Goal: Information Seeking & Learning: Learn about a topic

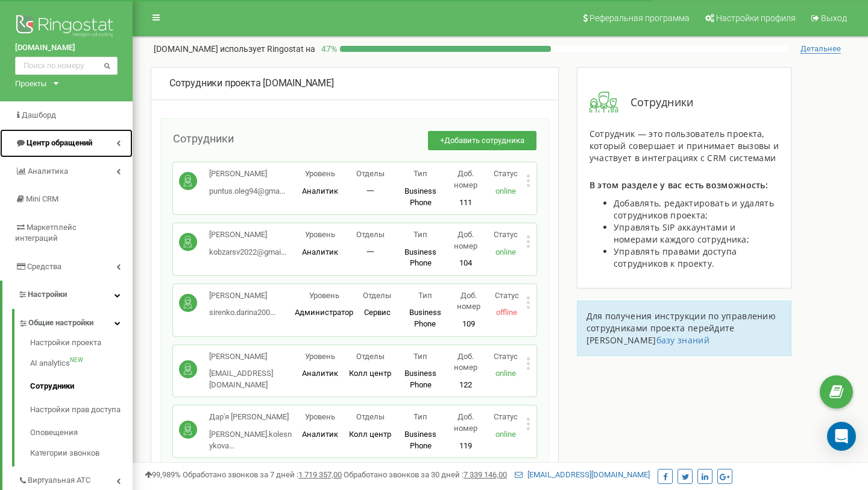
click at [52, 139] on span "Центр обращений" at bounding box center [60, 142] width 66 height 9
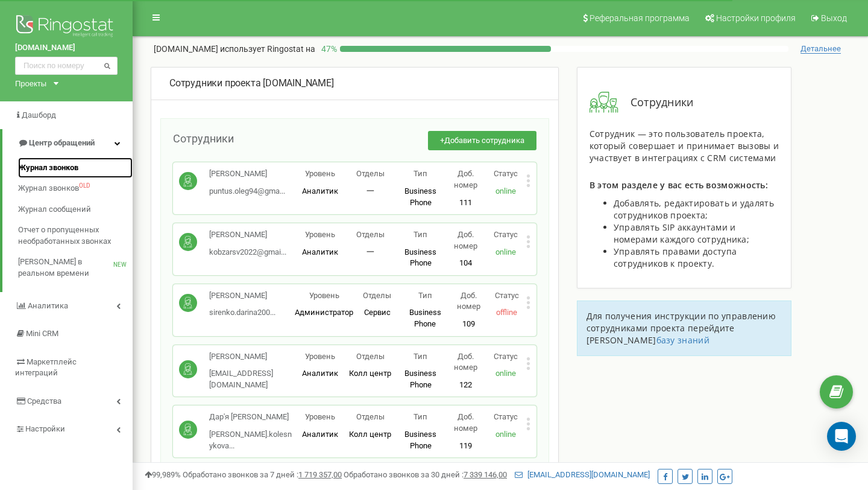
click at [61, 166] on span "Журнал звонков" at bounding box center [48, 167] width 60 height 11
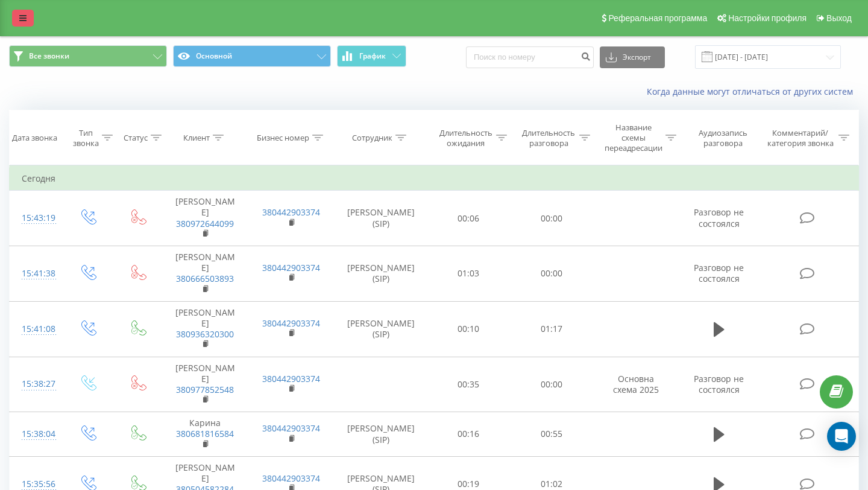
click at [20, 20] on icon at bounding box center [22, 18] width 7 height 8
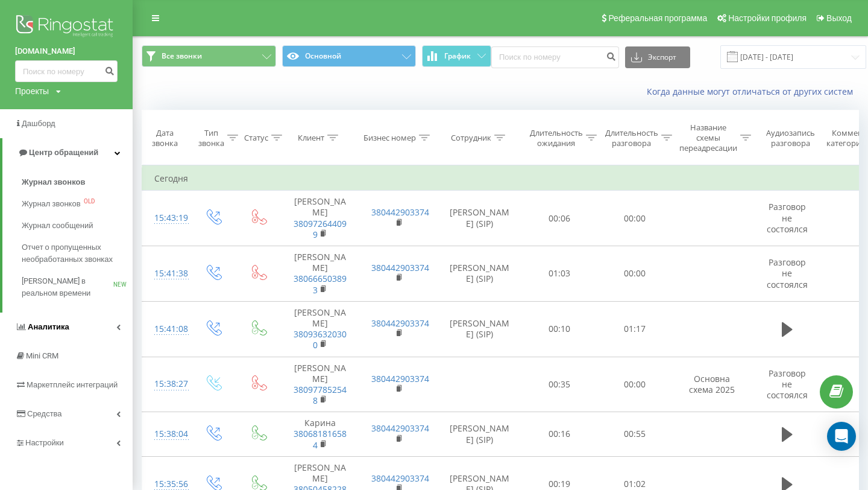
click at [49, 332] on span "Аналитика" at bounding box center [42, 327] width 54 height 12
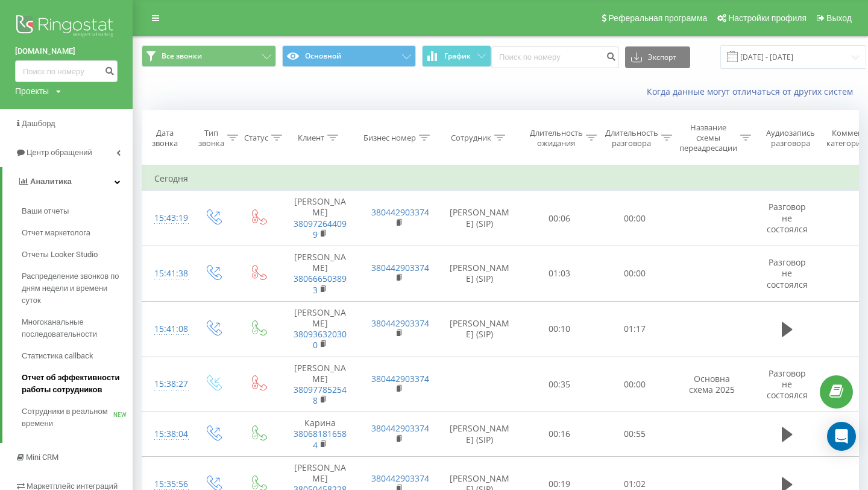
click at [80, 391] on span "Отчет об эффективности работы сотрудников" at bounding box center [74, 383] width 105 height 24
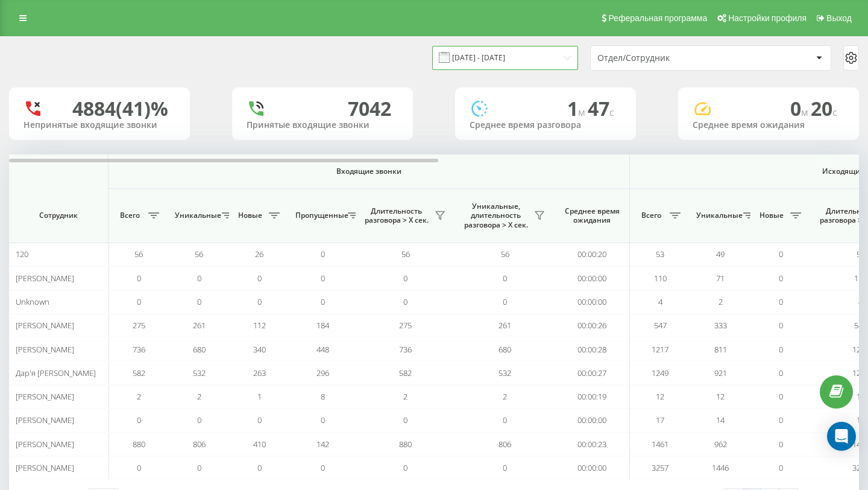
click at [534, 57] on input "19.07.2025 - 19.08.2025" at bounding box center [505, 58] width 146 height 24
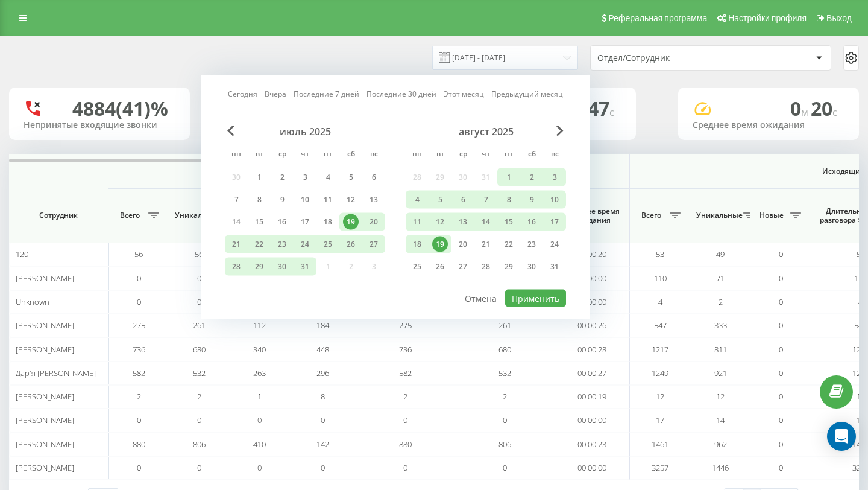
click at [437, 244] on div "19" at bounding box center [440, 244] width 16 height 16
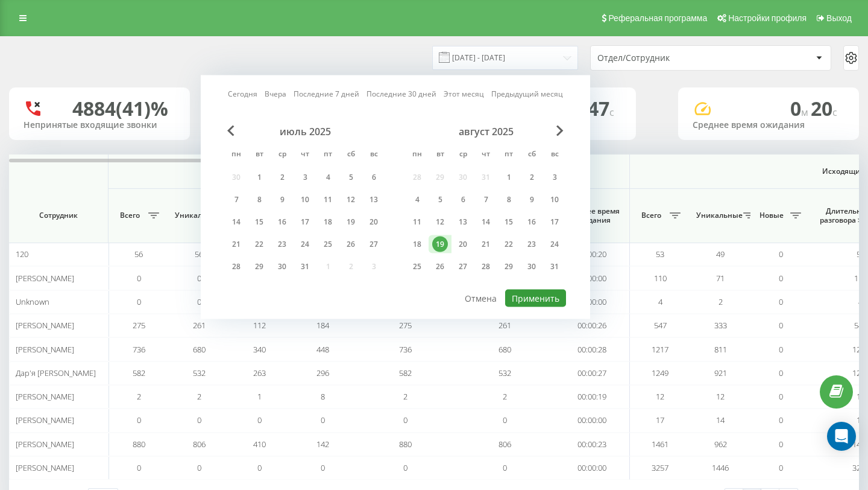
click at [526, 297] on button "Применить" at bounding box center [535, 297] width 61 height 17
type input "19.08.2025 - 19.08.2025"
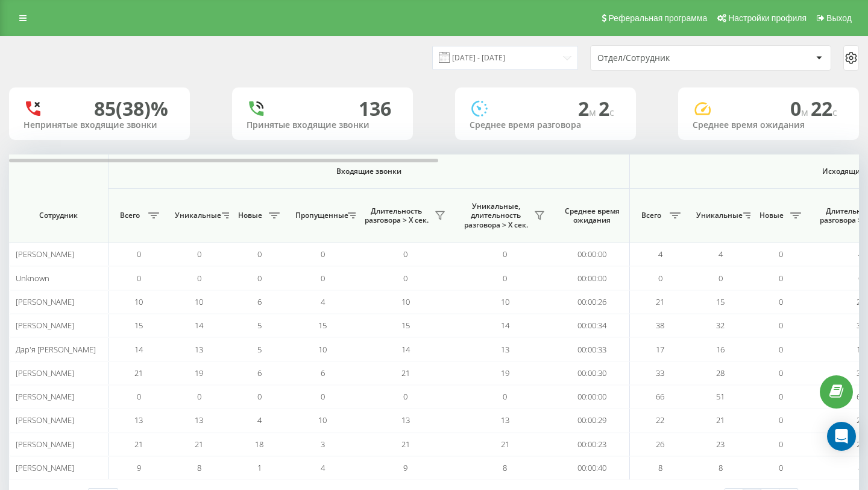
click at [666, 53] on div "Отдел/Сотрудник" at bounding box center [669, 58] width 144 height 10
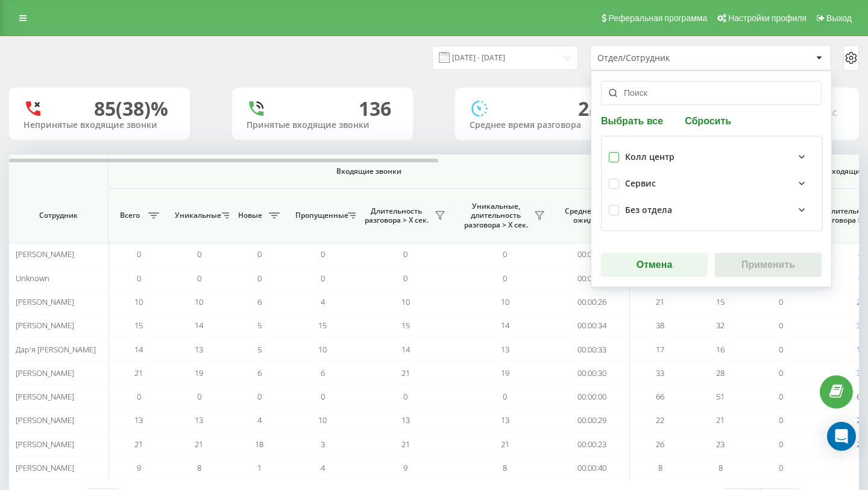
click at [614, 152] on label at bounding box center [614, 152] width 10 height 0
checkbox input "true"
click at [748, 259] on button "Применить" at bounding box center [768, 265] width 107 height 24
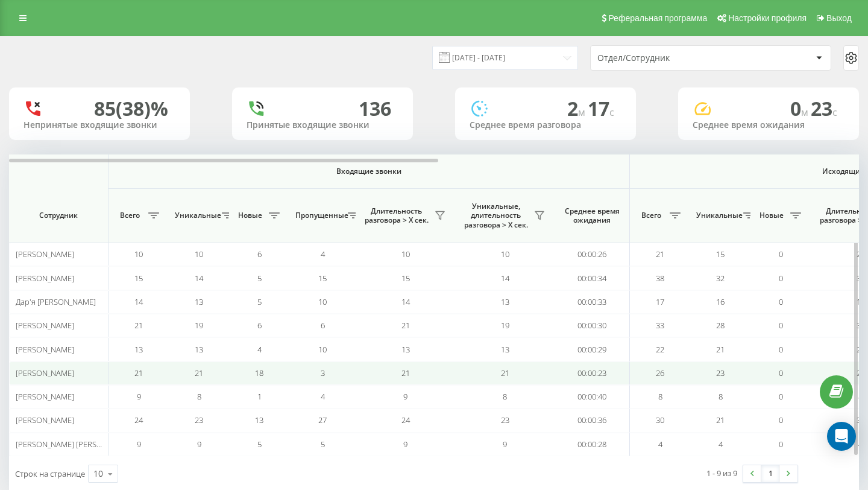
scroll to position [25, 0]
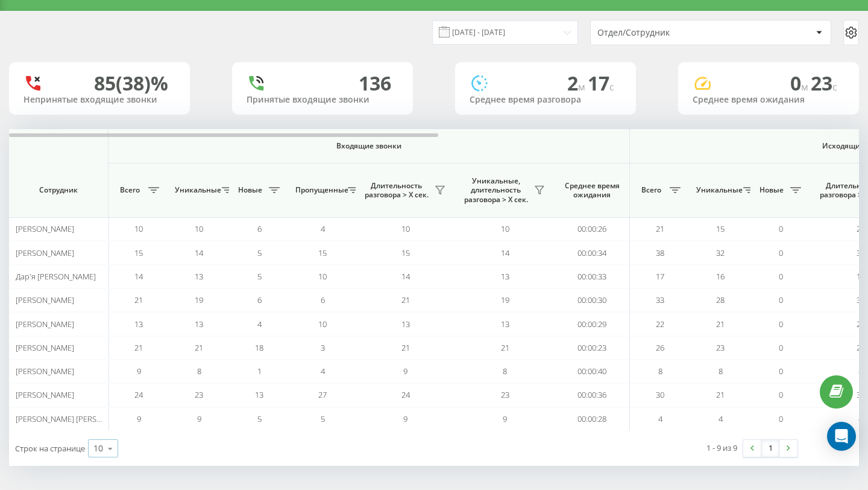
click at [106, 449] on icon at bounding box center [110, 448] width 18 height 24
click at [97, 400] on span "25" at bounding box center [98, 395] width 10 height 11
